Goal: Leave review/rating: Leave review/rating

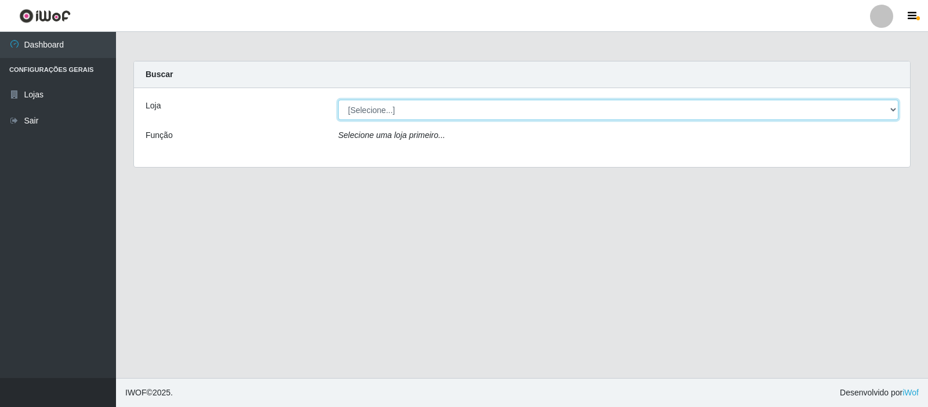
click at [551, 108] on select "[Selecione...] Rede Compras Supermercados - LOJA 3" at bounding box center [618, 110] width 560 height 20
select select "162"
click at [338, 100] on select "[Selecione...] Rede Compras Supermercados - LOJA 3" at bounding box center [618, 110] width 560 height 20
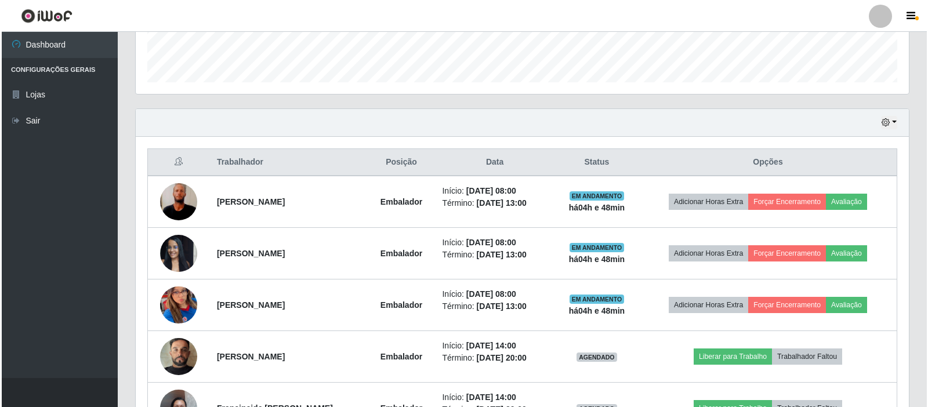
scroll to position [348, 0]
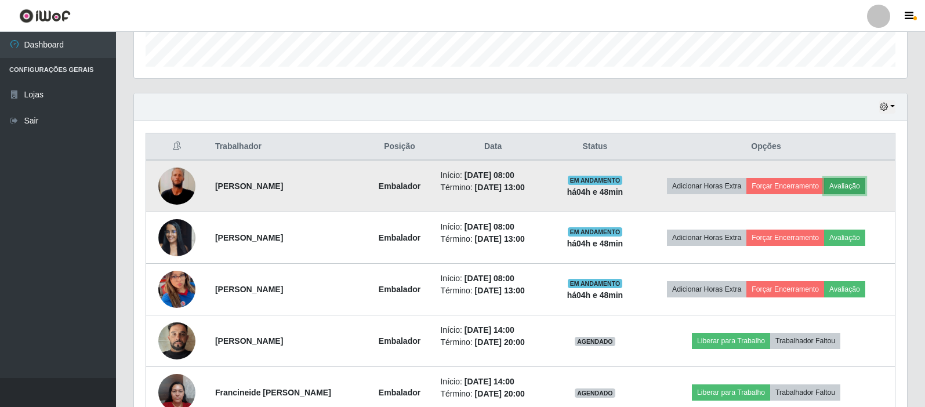
click at [848, 186] on button "Avaliação" at bounding box center [844, 186] width 41 height 16
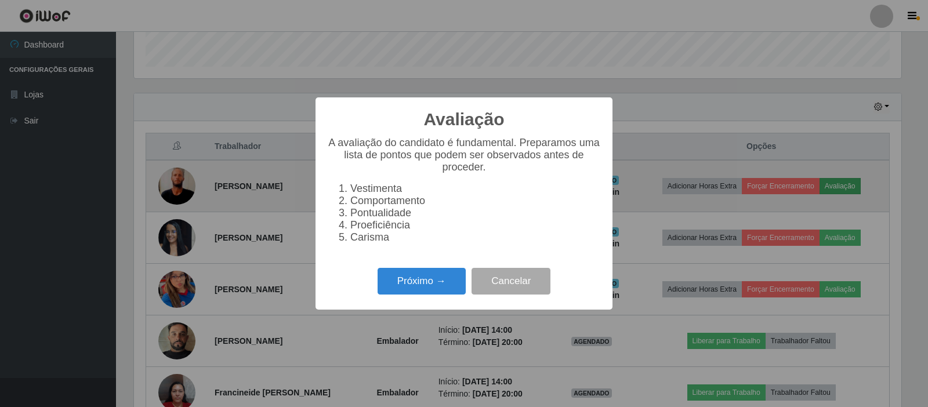
scroll to position [241, 767]
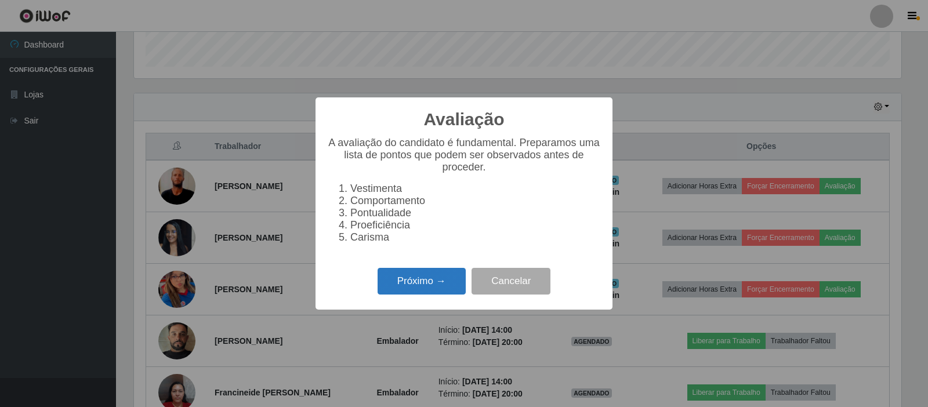
click at [404, 293] on button "Próximo →" at bounding box center [422, 281] width 88 height 27
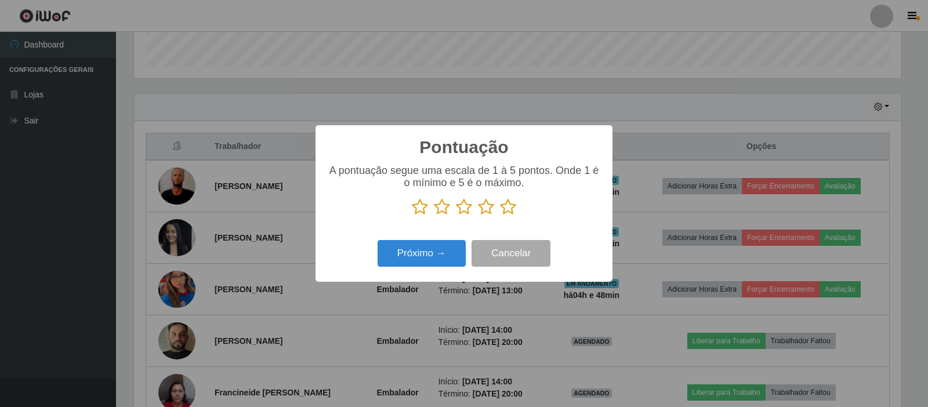
click at [509, 208] on icon at bounding box center [508, 206] width 16 height 17
click at [500, 216] on input "radio" at bounding box center [500, 216] width 0 height 0
click at [430, 262] on button "Próximo →" at bounding box center [422, 253] width 88 height 27
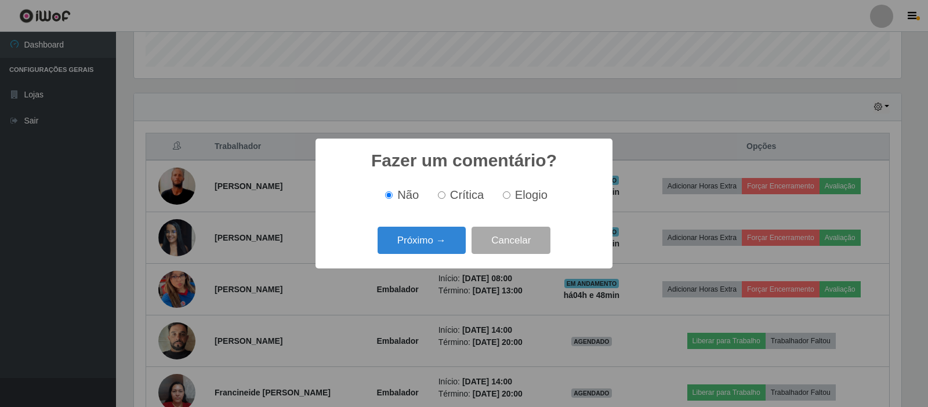
click at [509, 195] on input "Elogio" at bounding box center [507, 195] width 8 height 8
radio input "true"
click at [441, 246] on button "Próximo →" at bounding box center [422, 240] width 88 height 27
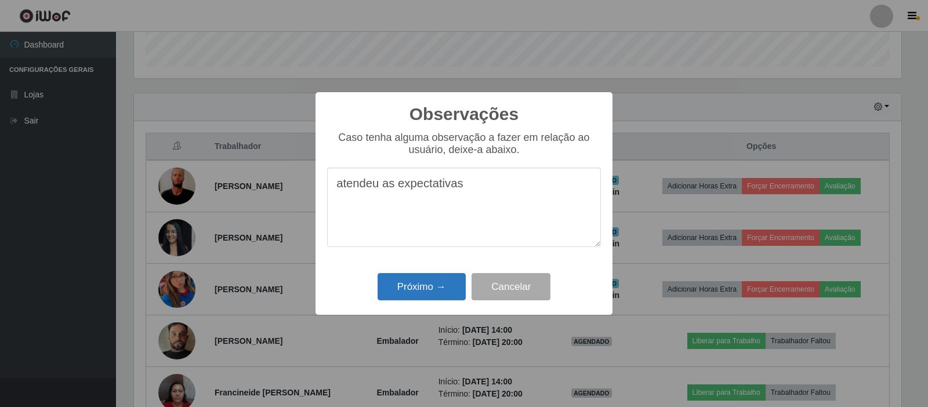
type textarea "atendeu as expectativas"
click at [443, 279] on button "Próximo →" at bounding box center [422, 286] width 88 height 27
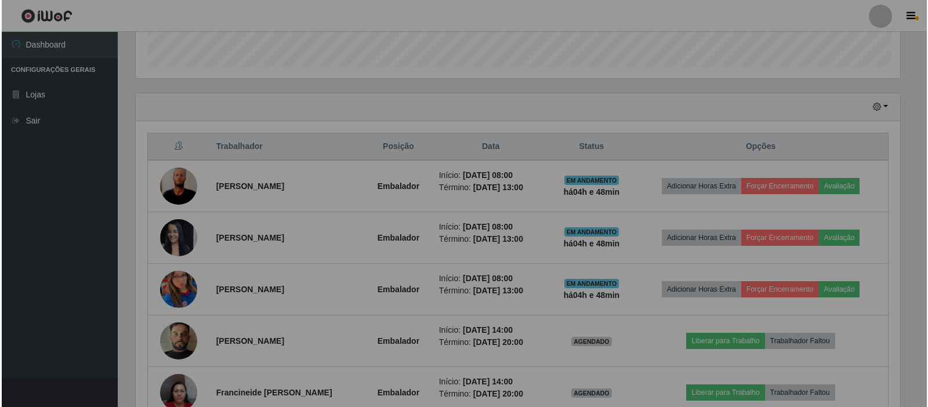
scroll to position [241, 773]
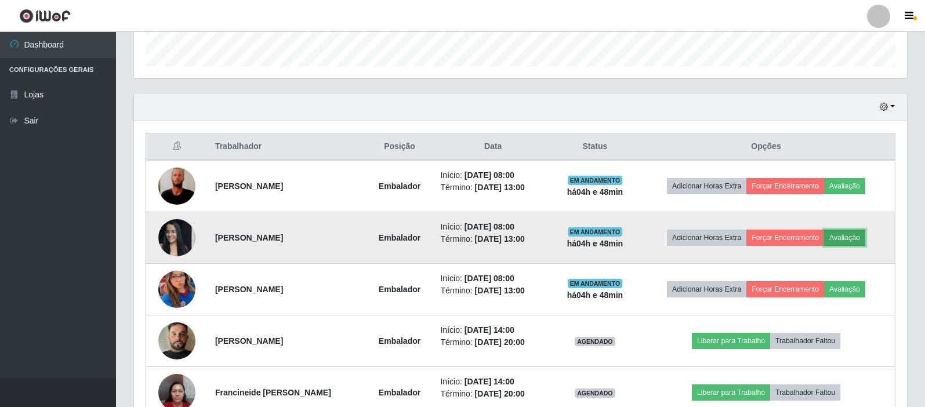
click at [864, 233] on button "Avaliação" at bounding box center [844, 238] width 41 height 16
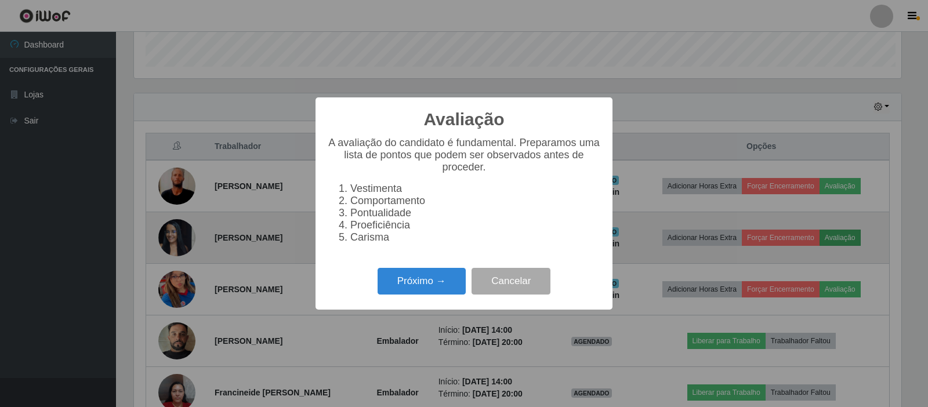
scroll to position [241, 767]
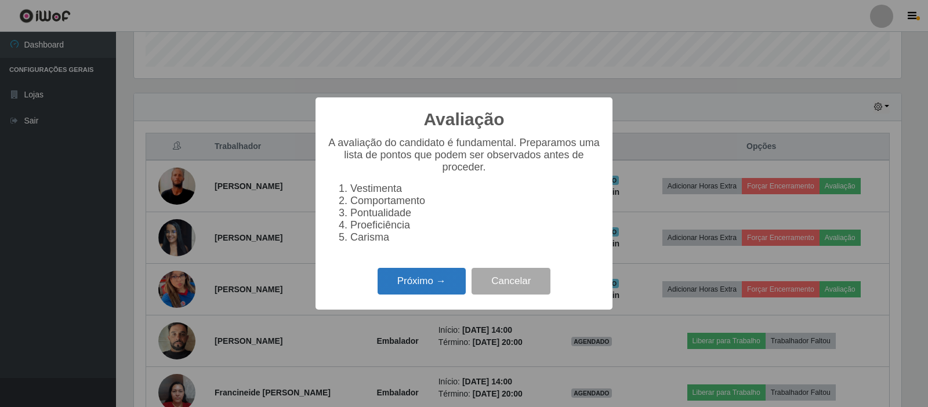
click at [444, 276] on button "Próximo →" at bounding box center [422, 281] width 88 height 27
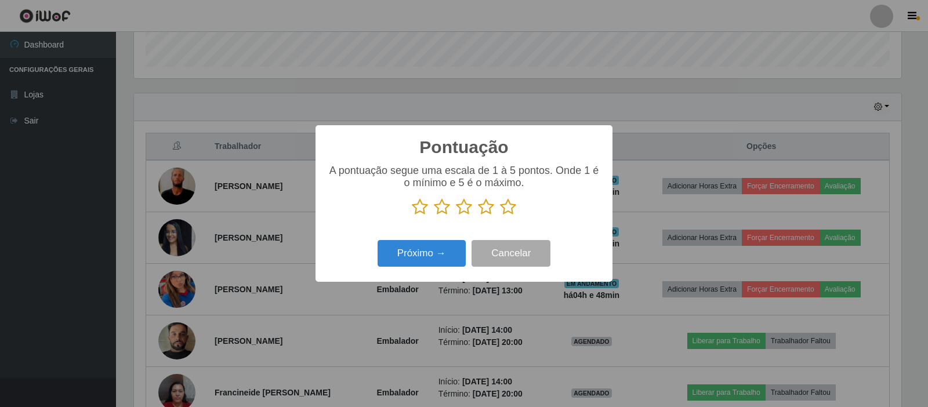
scroll to position [579852, 579325]
click at [510, 209] on icon at bounding box center [508, 206] width 16 height 17
click at [500, 216] on input "radio" at bounding box center [500, 216] width 0 height 0
click at [452, 247] on button "Próximo →" at bounding box center [422, 253] width 88 height 27
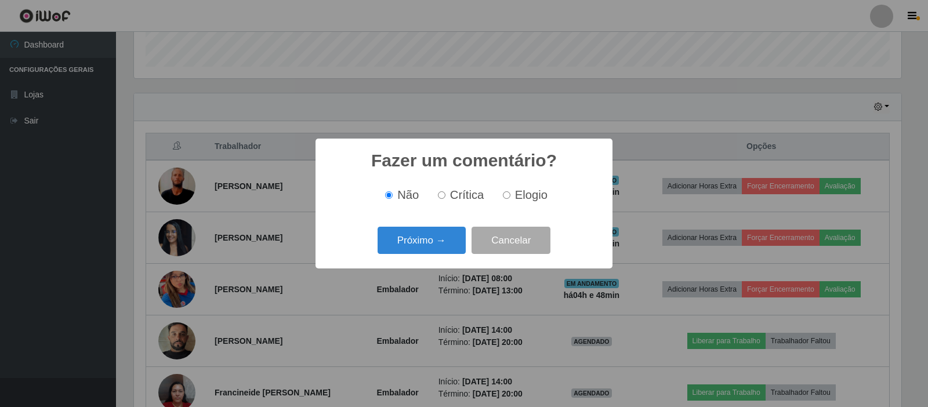
click at [505, 202] on label "Elogio" at bounding box center [522, 195] width 49 height 13
click at [505, 199] on input "Elogio" at bounding box center [507, 195] width 8 height 8
radio input "true"
click at [451, 230] on button "Próximo →" at bounding box center [422, 240] width 88 height 27
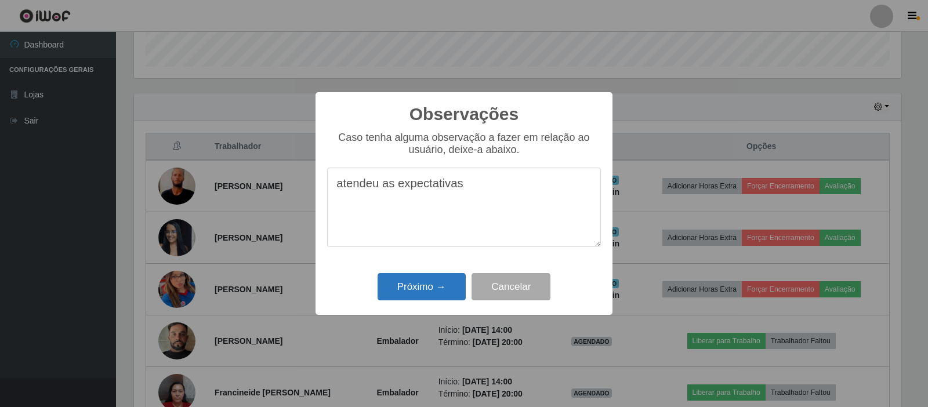
type textarea "atendeu as expectativas"
click at [446, 278] on button "Próximo →" at bounding box center [422, 286] width 88 height 27
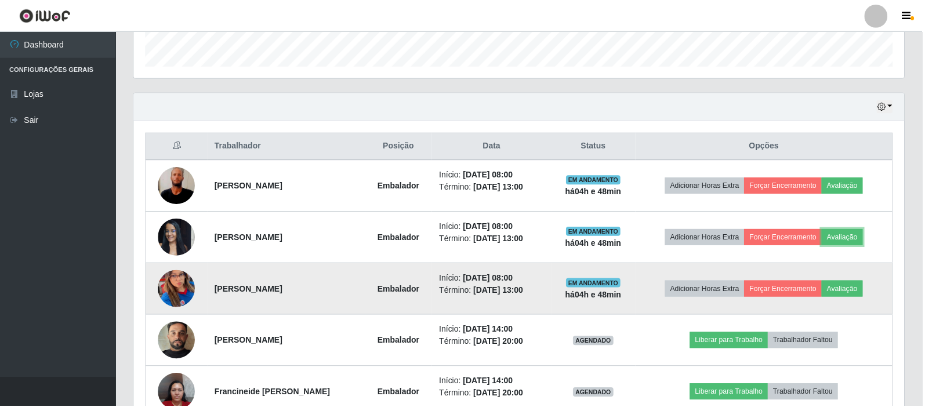
scroll to position [241, 773]
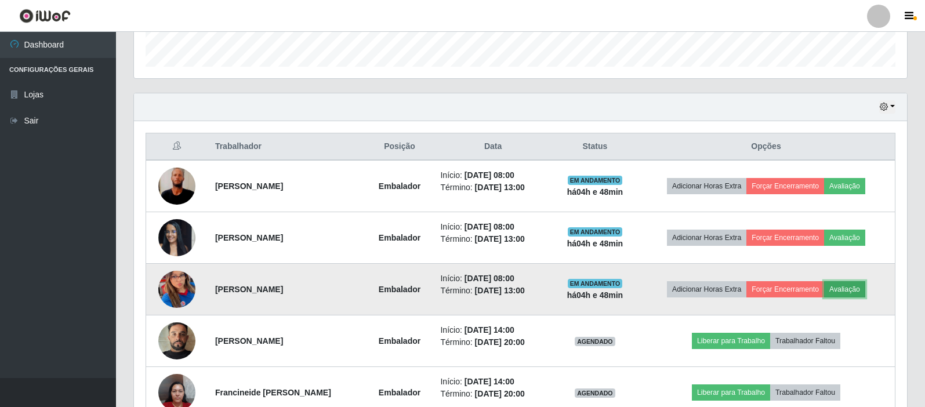
click at [863, 294] on button "Avaliação" at bounding box center [844, 289] width 41 height 16
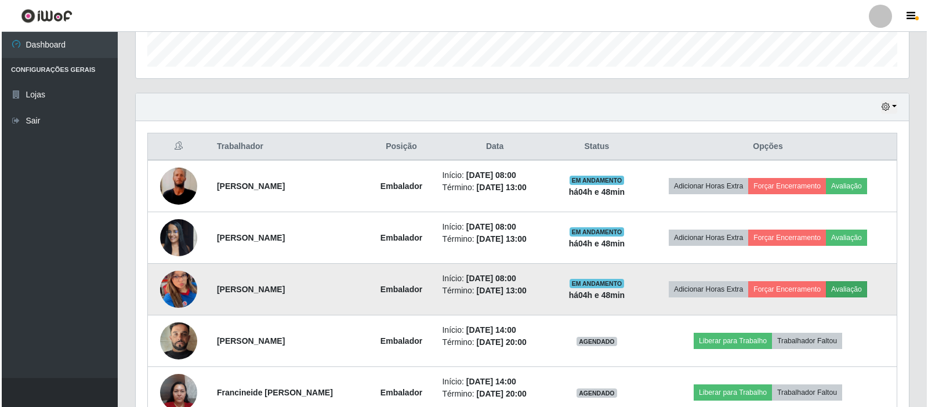
scroll to position [241, 767]
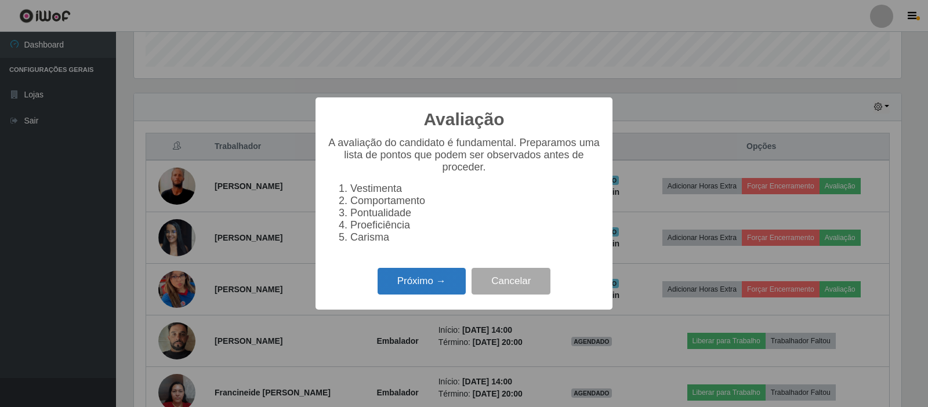
click at [395, 288] on button "Próximo →" at bounding box center [422, 281] width 88 height 27
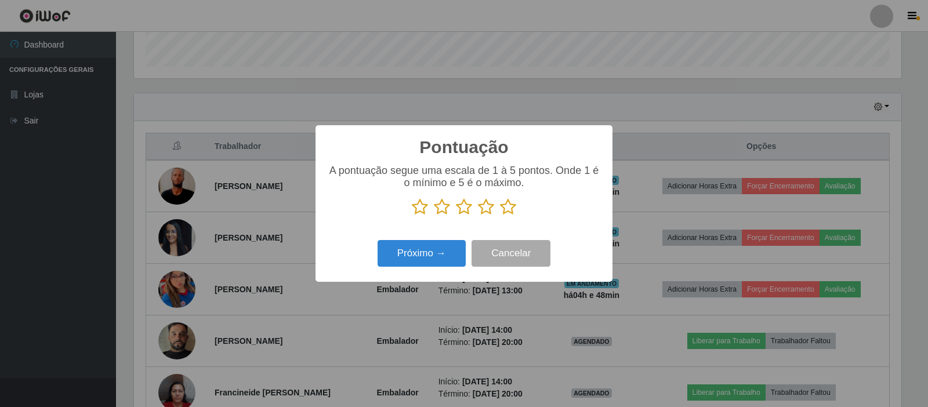
click at [509, 207] on icon at bounding box center [508, 206] width 16 height 17
click at [500, 216] on input "radio" at bounding box center [500, 216] width 0 height 0
click at [449, 249] on button "Próximo →" at bounding box center [422, 253] width 88 height 27
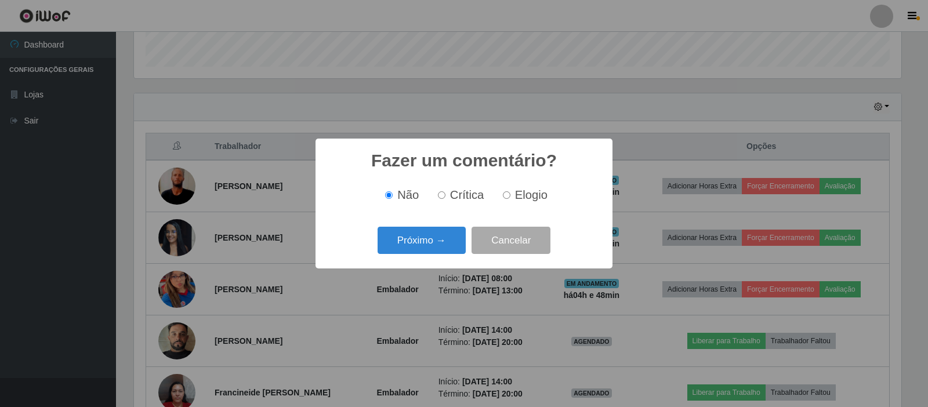
click at [510, 202] on label "Elogio" at bounding box center [522, 195] width 49 height 13
click at [510, 199] on input "Elogio" at bounding box center [507, 195] width 8 height 8
radio input "true"
click at [447, 235] on button "Próximo →" at bounding box center [422, 240] width 88 height 27
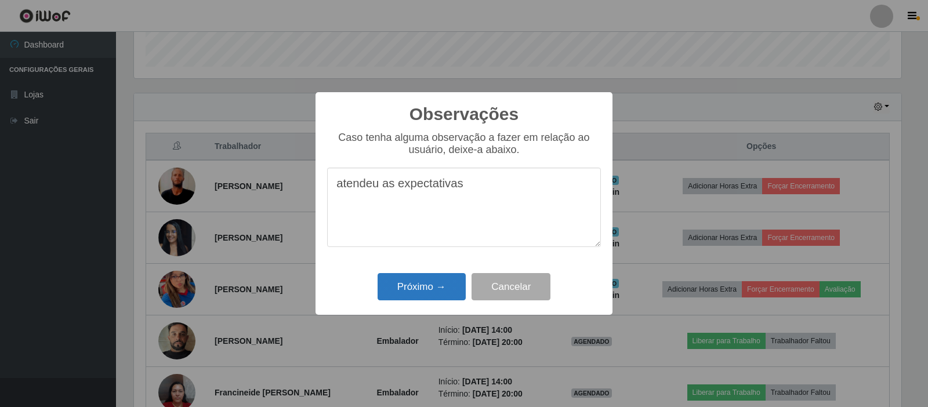
type textarea "atendeu as expectativas"
click at [432, 283] on button "Próximo →" at bounding box center [422, 286] width 88 height 27
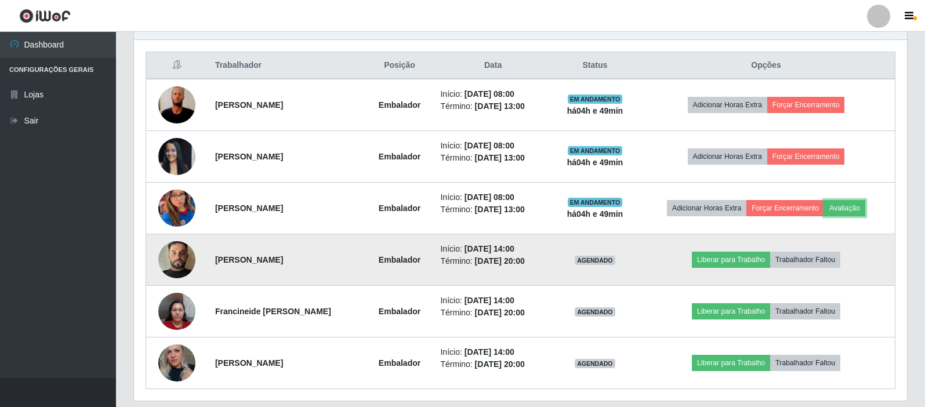
scroll to position [408, 0]
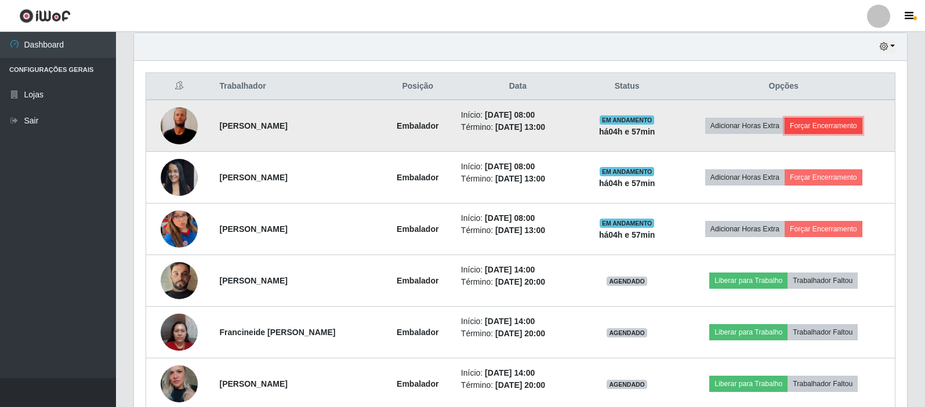
click at [825, 124] on button "Forçar Encerramento" at bounding box center [824, 126] width 78 height 16
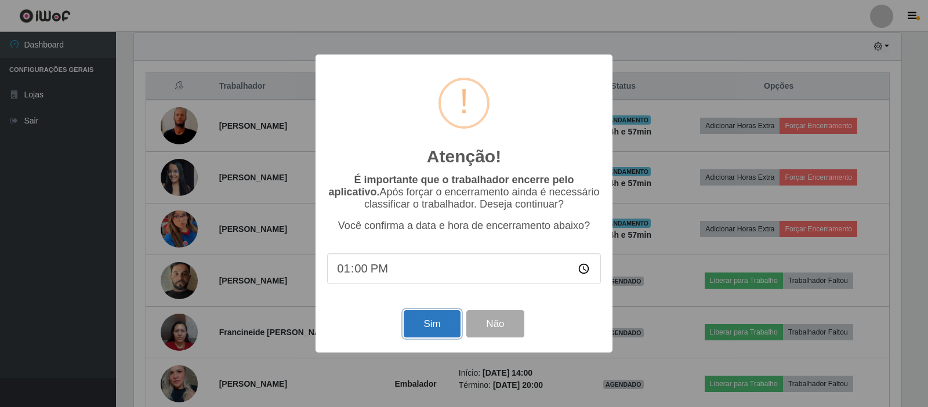
click at [444, 324] on button "Sim" at bounding box center [432, 323] width 56 height 27
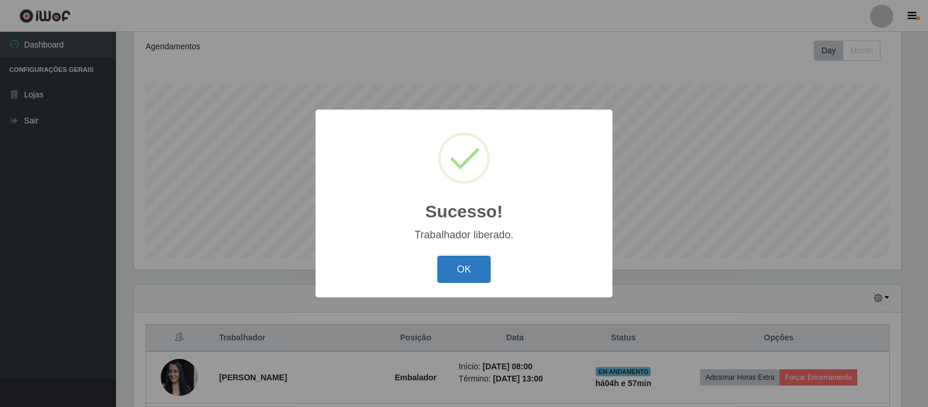
click at [459, 273] on button "OK" at bounding box center [464, 269] width 54 height 27
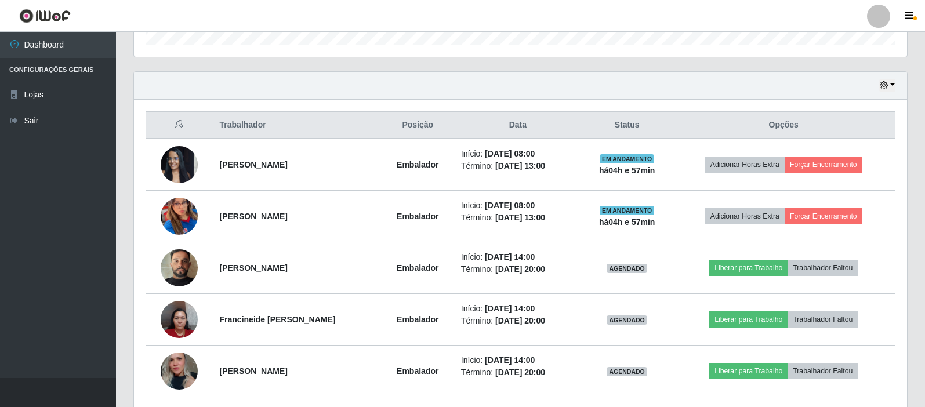
scroll to position [389, 0]
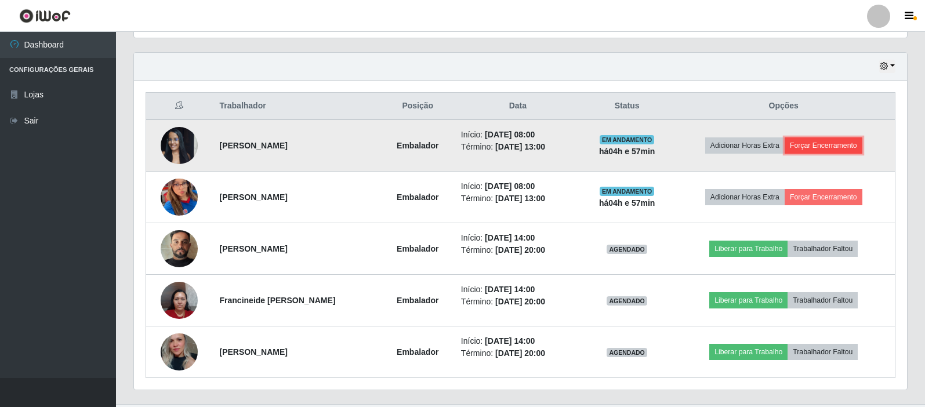
click at [825, 153] on button "Forçar Encerramento" at bounding box center [824, 145] width 78 height 16
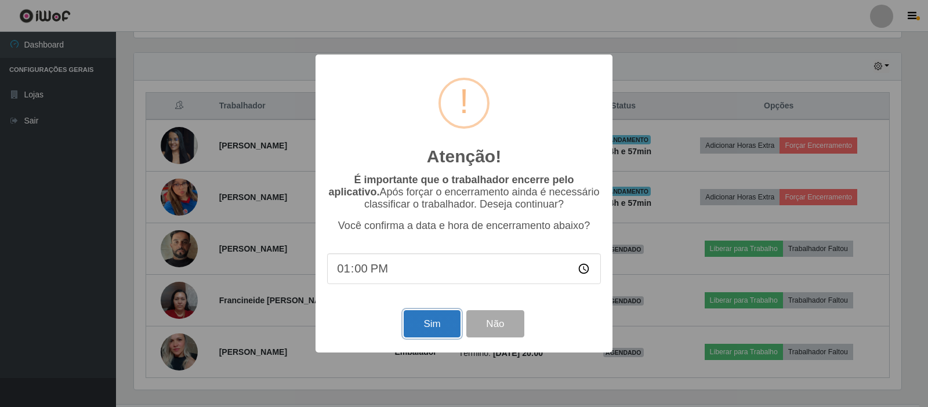
click at [445, 322] on button "Sim" at bounding box center [432, 323] width 56 height 27
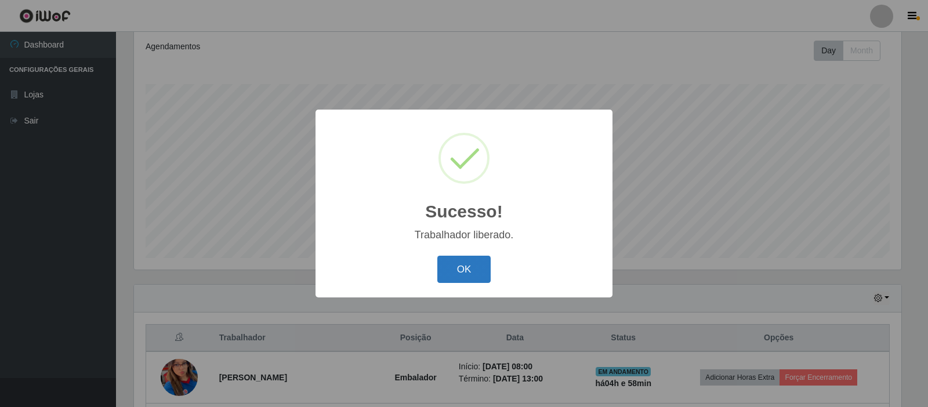
click at [472, 267] on button "OK" at bounding box center [464, 269] width 54 height 27
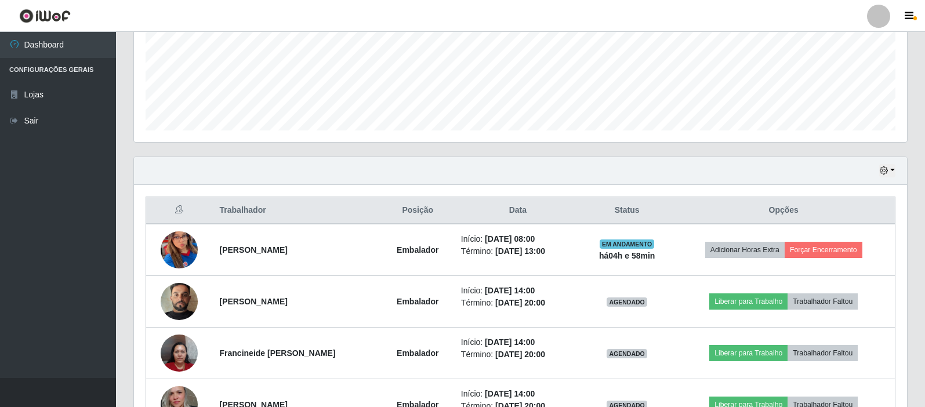
scroll to position [331, 0]
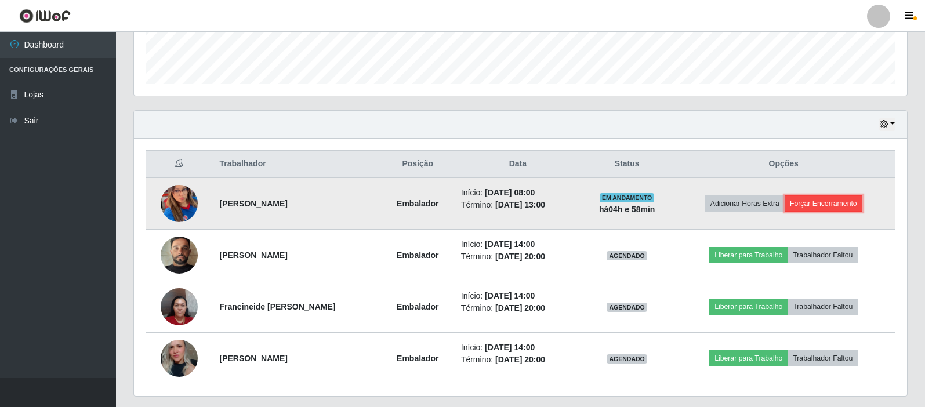
click at [832, 206] on button "Forçar Encerramento" at bounding box center [824, 203] width 78 height 16
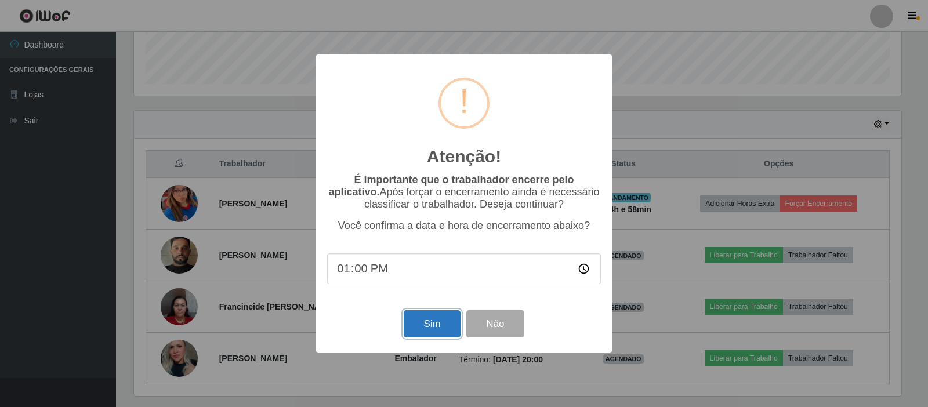
click at [444, 319] on button "Sim" at bounding box center [432, 323] width 56 height 27
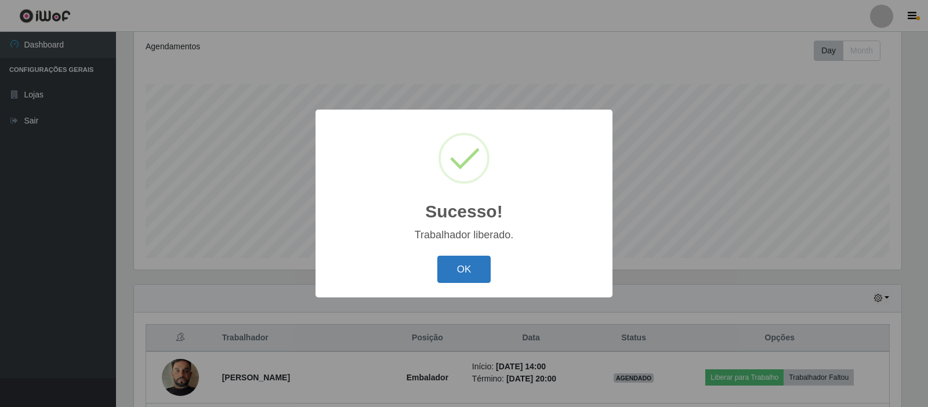
click at [461, 269] on button "OK" at bounding box center [464, 269] width 54 height 27
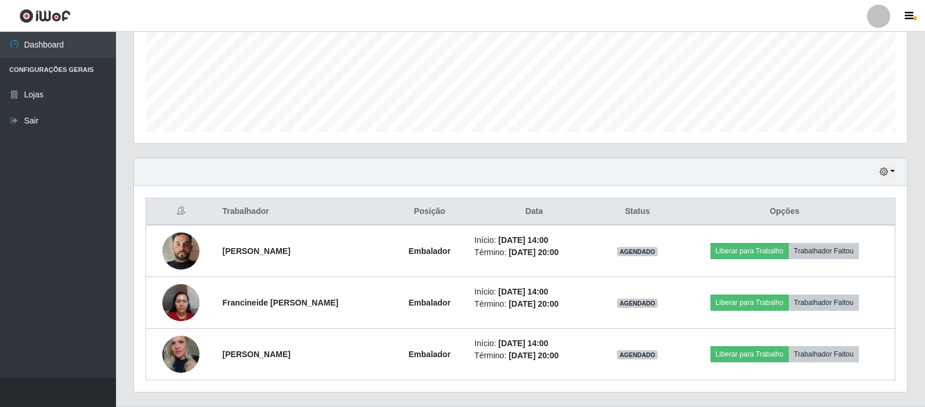
scroll to position [312, 0]
